Goal: Information Seeking & Learning: Learn about a topic

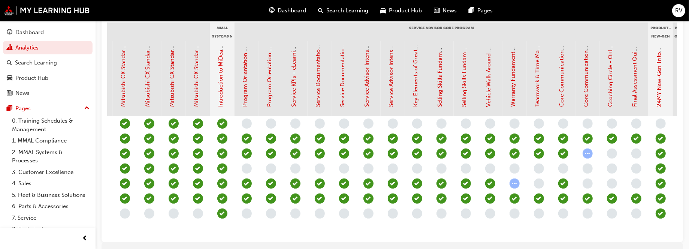
scroll to position [0, 648]
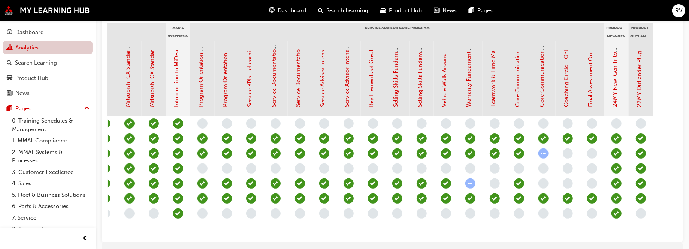
click at [35, 49] on link "Analytics" at bounding box center [48, 48] width 90 height 14
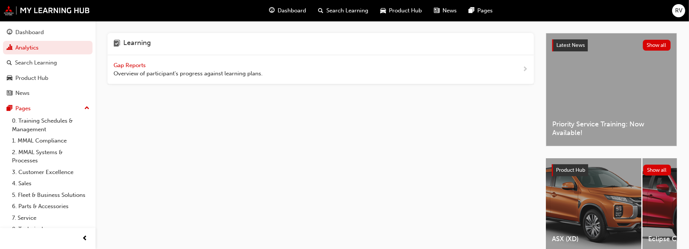
click at [185, 76] on span "Overview of participant's progress against learning plans." at bounding box center [188, 73] width 149 height 9
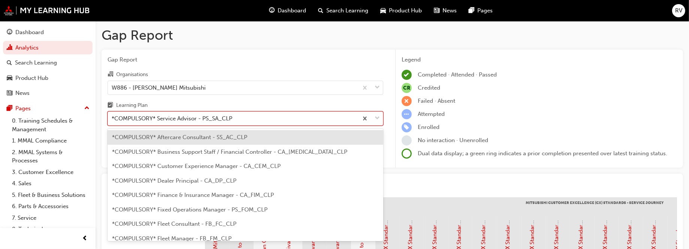
click at [377, 119] on span "down-icon" at bounding box center [377, 119] width 5 height 10
click at [112, 119] on input "Learning Plan option *COMPULSORY* Aftercare Consultant - SS_AC_CLP focused, 1 o…" at bounding box center [112, 118] width 1 height 6
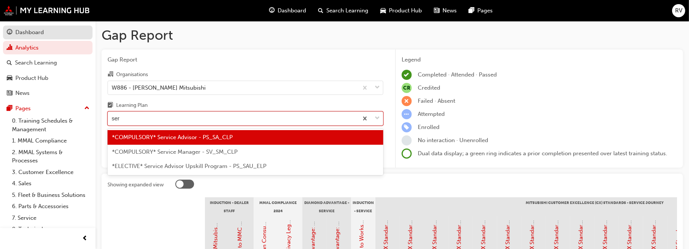
type input "ser"
click at [23, 33] on div "Dashboard" at bounding box center [29, 32] width 28 height 9
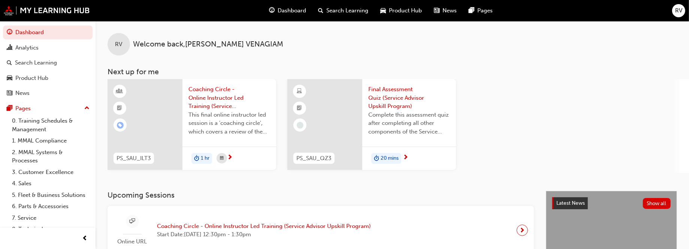
click at [407, 115] on span "Complete this assessment quiz after completing all other components of the Serv…" at bounding box center [409, 123] width 82 height 25
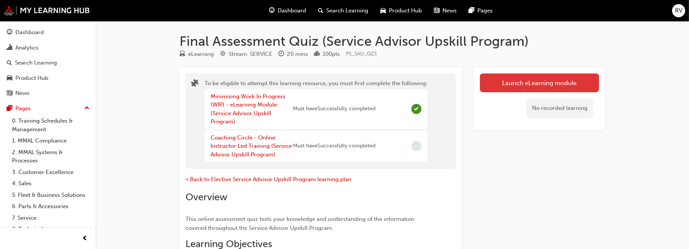
click at [518, 82] on button "Launch eLearning module" at bounding box center [539, 82] width 119 height 19
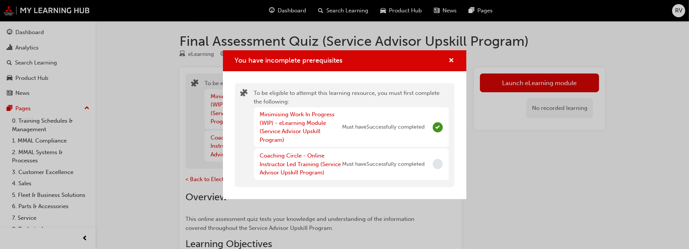
click at [313, 168] on div "Coaching Circle - Online Instructor Led Training (Service Advisor Upskill Progr…" at bounding box center [301, 163] width 82 height 25
click at [568, 84] on div "You have incomplete prerequisites To be eligible to attempt this learning resou…" at bounding box center [344, 124] width 689 height 249
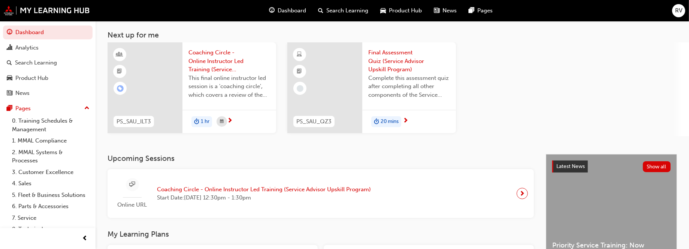
scroll to position [37, 0]
click at [597, 192] on div "Latest News Show all Priority Service Training: Now Available!" at bounding box center [611, 210] width 130 height 112
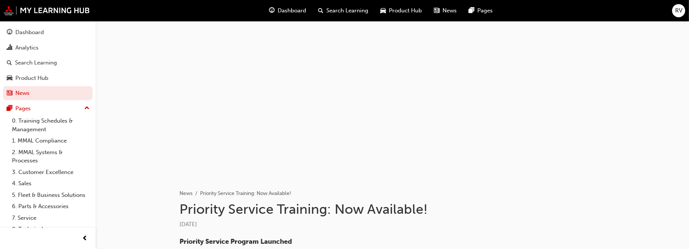
click at [294, 131] on div at bounding box center [393, 96] width 450 height 150
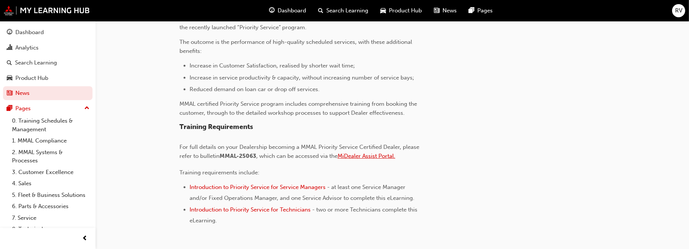
scroll to position [261, 0]
click at [256, 184] on span "Introduction to Priority Service for Service Managers" at bounding box center [258, 186] width 136 height 7
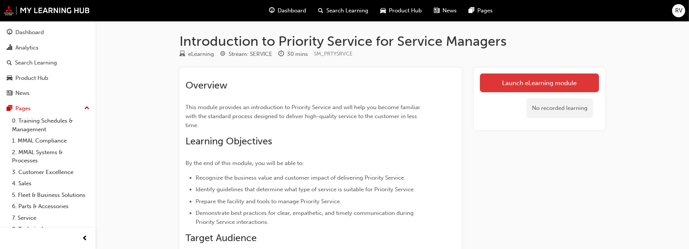
click at [563, 82] on link "Launch eLearning module" at bounding box center [539, 82] width 119 height 19
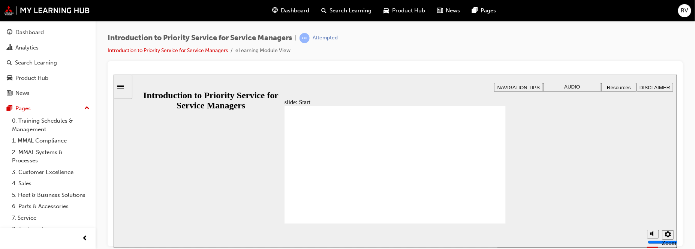
click at [476, 170] on span "Priority Service Program Introduction to Priority Service for Service Managers …" at bounding box center [394, 167] width 221 height 124
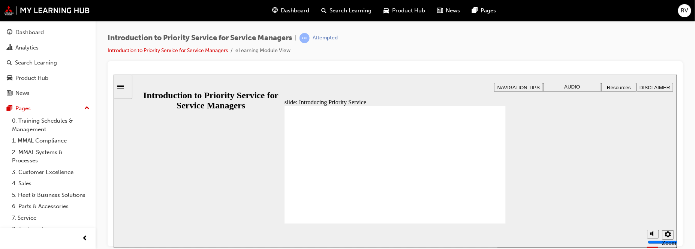
drag, startPoint x: 354, startPoint y: 190, endPoint x: 351, endPoint y: 194, distance: 5.4
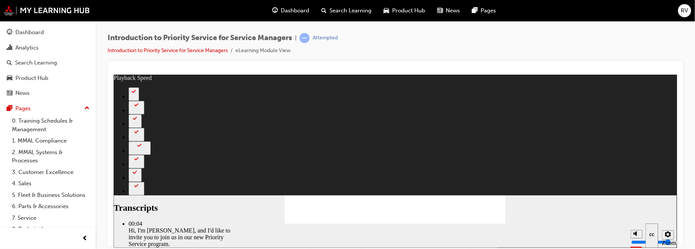
type input "127"
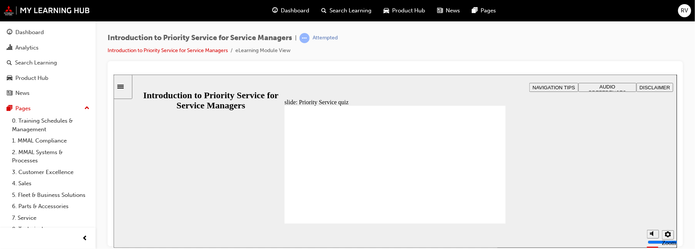
radio input "true"
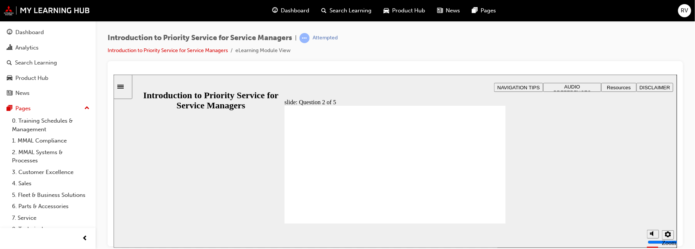
drag, startPoint x: 485, startPoint y: 147, endPoint x: 457, endPoint y: 177, distance: 40.8
drag, startPoint x: 448, startPoint y: 179, endPoint x: 490, endPoint y: 161, distance: 45.5
drag, startPoint x: 490, startPoint y: 195, endPoint x: 446, endPoint y: 163, distance: 54.5
drag, startPoint x: 397, startPoint y: 190, endPoint x: 353, endPoint y: 157, distance: 54.4
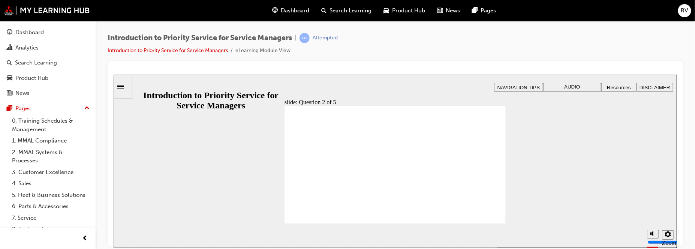
drag, startPoint x: 350, startPoint y: 193, endPoint x: 307, endPoint y: 163, distance: 52.9
drag, startPoint x: 306, startPoint y: 190, endPoint x: 392, endPoint y: 163, distance: 89.8
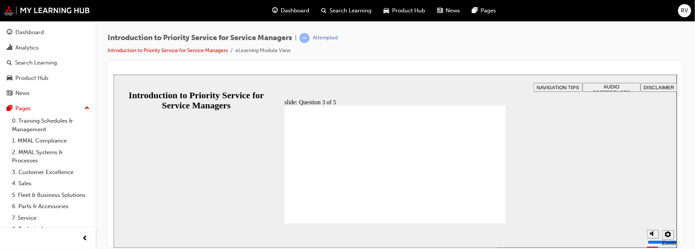
checkbox input "true"
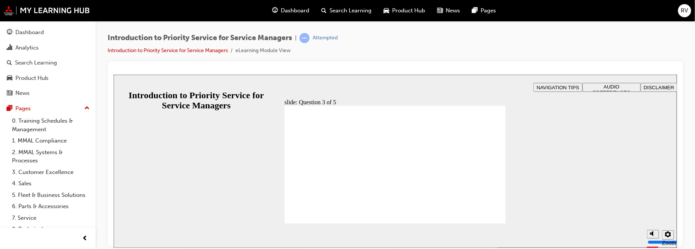
checkbox input "true"
radio input "true"
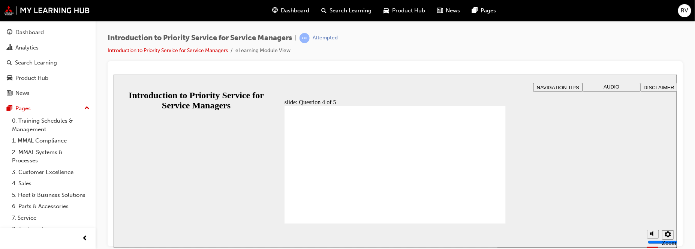
radio input "false"
radio input "true"
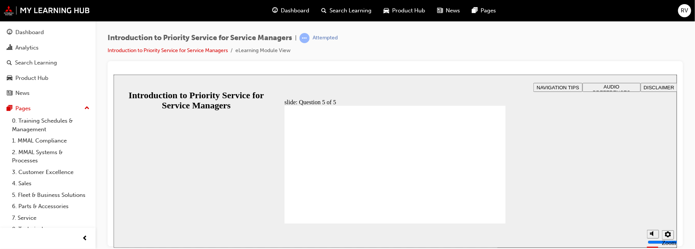
radio input "true"
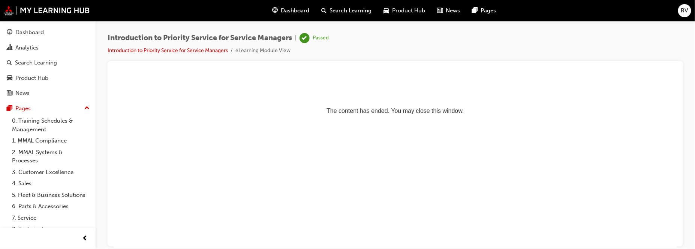
click at [383, 64] on div at bounding box center [395, 153] width 575 height 185
click at [26, 29] on div "Dashboard" at bounding box center [29, 32] width 28 height 9
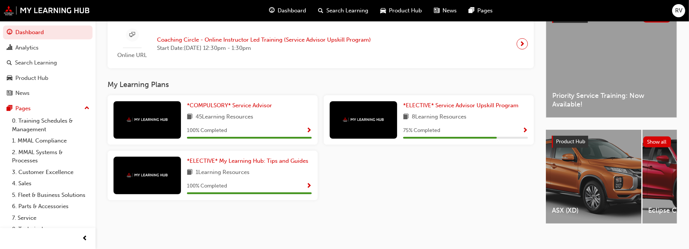
scroll to position [187, 0]
click at [399, 116] on div "*ELECTIVE* Service Advisor Upskill Program 8 Learning Resources 75 % Completed" at bounding box center [429, 119] width 210 height 49
click at [491, 124] on div "*ELECTIVE* Service Advisor Upskill Program 8 Learning Resources 75 % Completed" at bounding box center [465, 119] width 125 height 37
click at [637, 91] on span "Priority Service Training: Now Available!" at bounding box center [611, 99] width 118 height 17
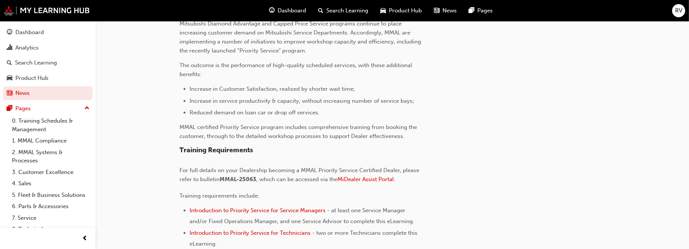
scroll to position [291, 0]
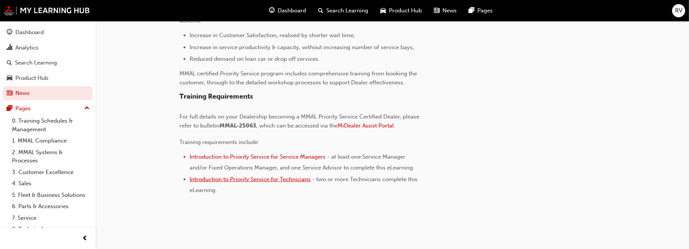
click at [255, 180] on span "Introduction to Priority Service for Technicians" at bounding box center [250, 179] width 121 height 7
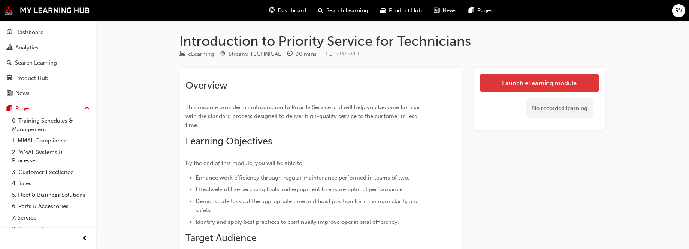
click at [561, 81] on link "Launch eLearning module" at bounding box center [539, 82] width 119 height 19
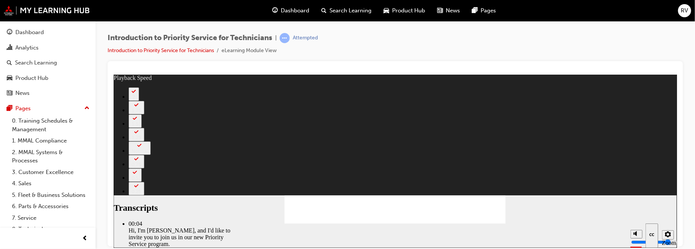
type input "8"
drag, startPoint x: 308, startPoint y: 205, endPoint x: 457, endPoint y: 205, distance: 149.2
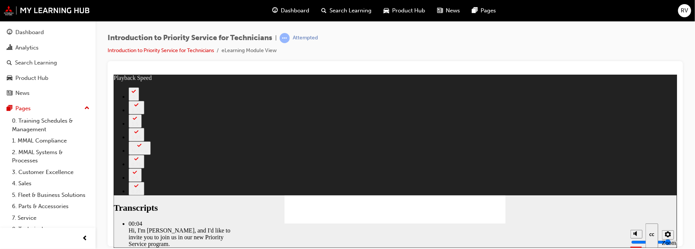
drag, startPoint x: 311, startPoint y: 204, endPoint x: 483, endPoint y: 192, distance: 172.5
drag, startPoint x: 371, startPoint y: 204, endPoint x: 409, endPoint y: 204, distance: 38.2
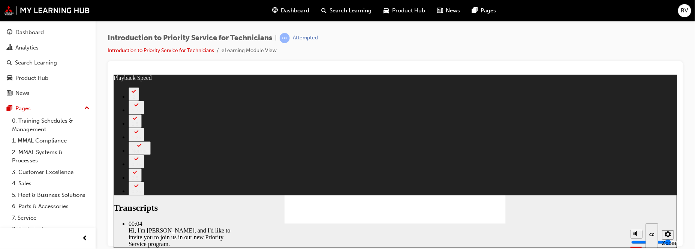
type input "127"
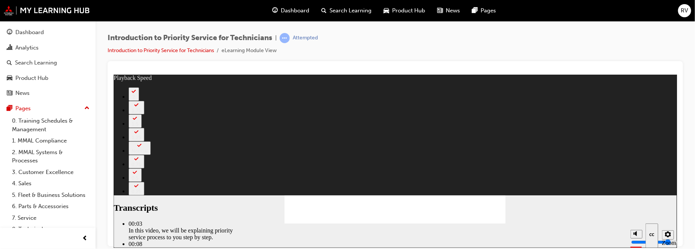
type input "118"
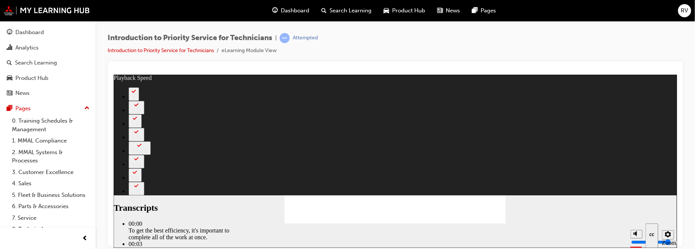
type input "219"
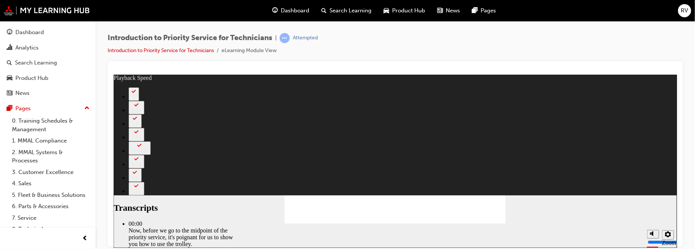
type input "67"
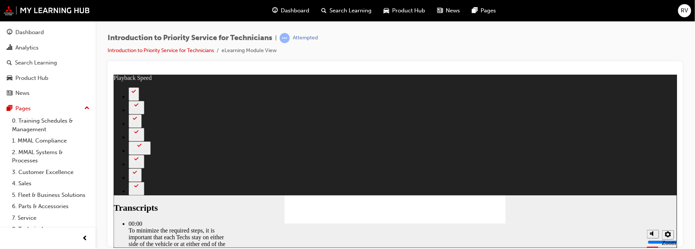
type input "308"
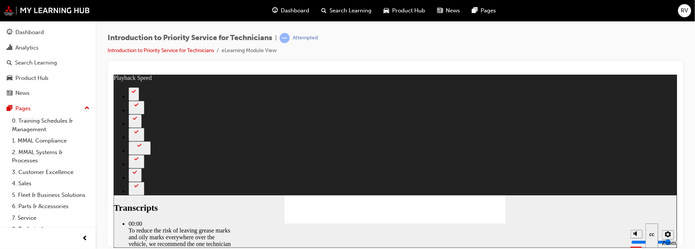
type input "59"
drag, startPoint x: 320, startPoint y: 204, endPoint x: 398, endPoint y: 204, distance: 78.0
type input "511"
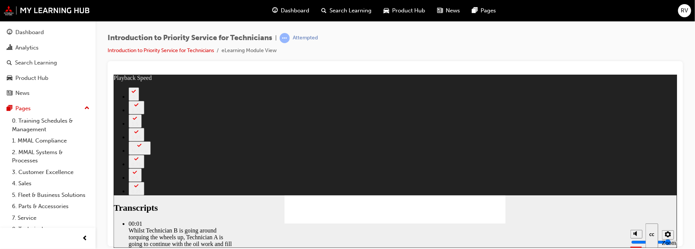
type input "126"
type input "406"
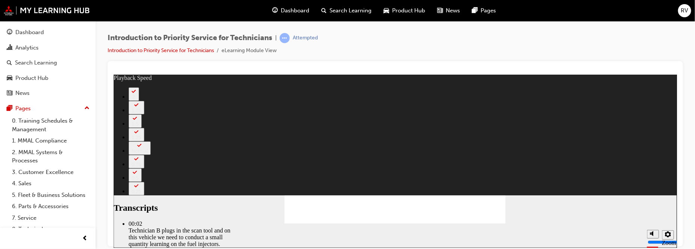
type input "44"
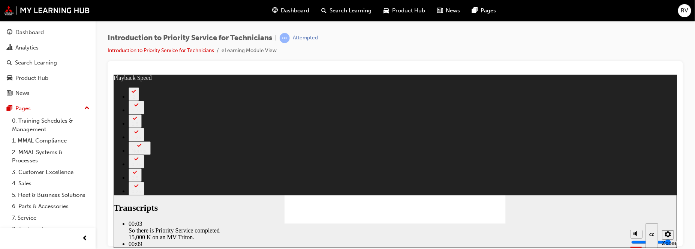
type input "125"
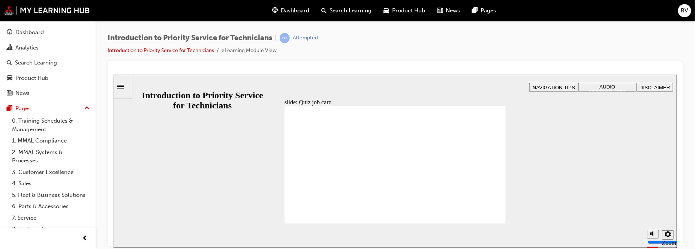
radio input "true"
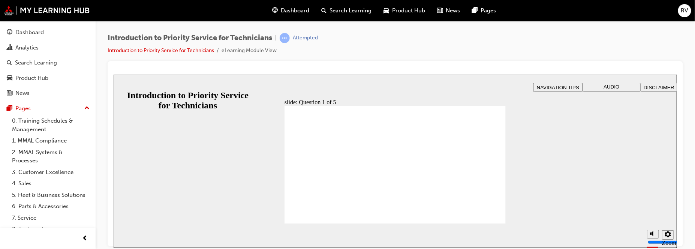
radio input "true"
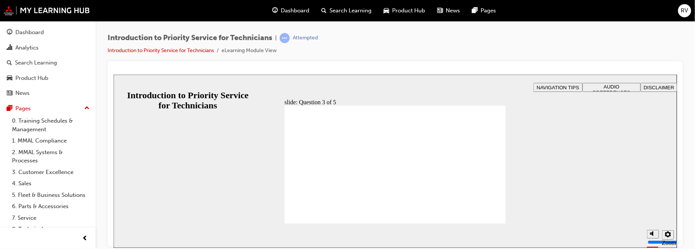
checkbox input "true"
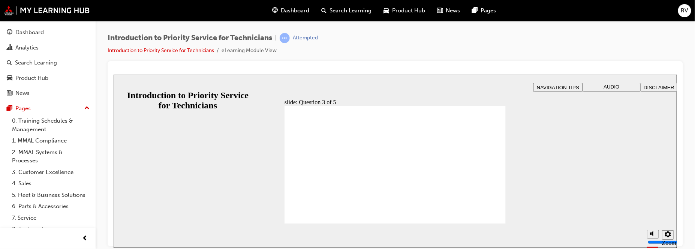
drag, startPoint x: 356, startPoint y: 197, endPoint x: 320, endPoint y: 168, distance: 46.1
drag, startPoint x: 440, startPoint y: 194, endPoint x: 399, endPoint y: 167, distance: 49.0
drag, startPoint x: 401, startPoint y: 194, endPoint x: 358, endPoint y: 169, distance: 49.4
drag, startPoint x: 311, startPoint y: 192, endPoint x: 444, endPoint y: 166, distance: 135.7
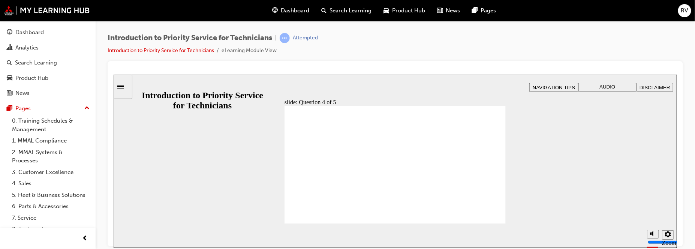
checkbox input "true"
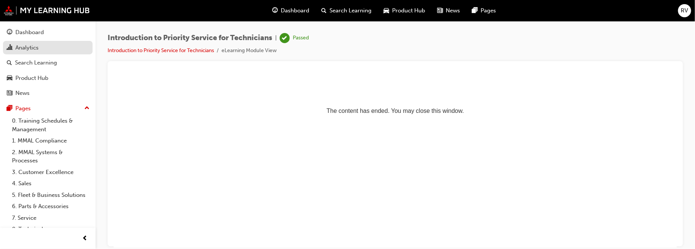
click at [30, 48] on div "Analytics" at bounding box center [26, 47] width 23 height 9
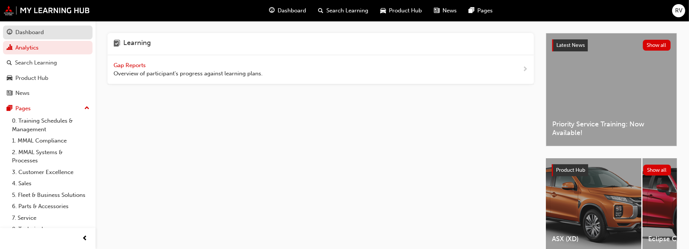
click at [32, 32] on div "Dashboard" at bounding box center [29, 32] width 28 height 9
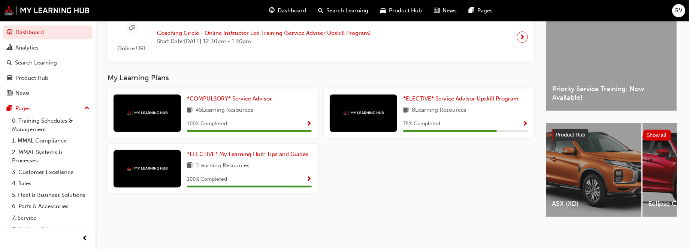
scroll to position [195, 0]
